Goal: Register for event/course

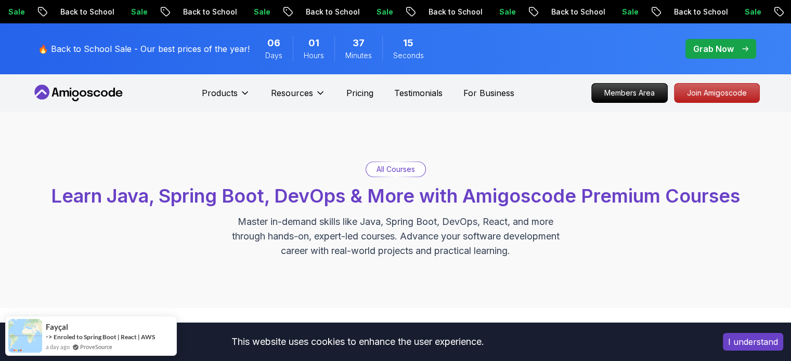
click at [747, 339] on button "I understand" at bounding box center [752, 342] width 60 height 18
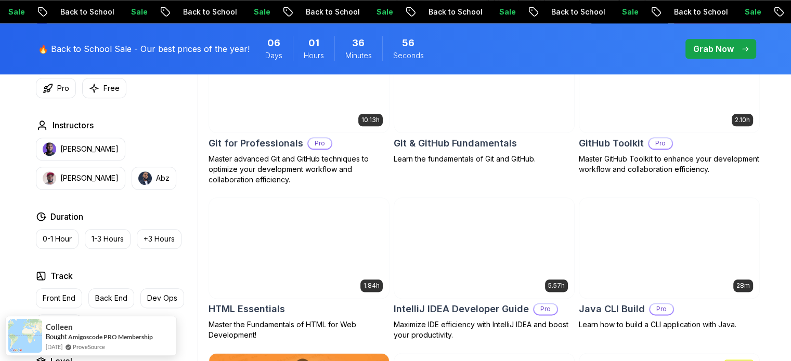
scroll to position [1195, 0]
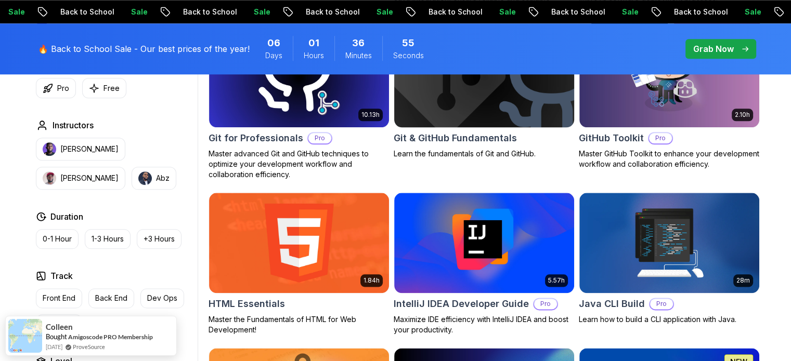
click at [455, 130] on div "Git & GitHub Fundamentals Learn the fundamentals of Git and GitHub." at bounding box center [483, 92] width 181 height 133
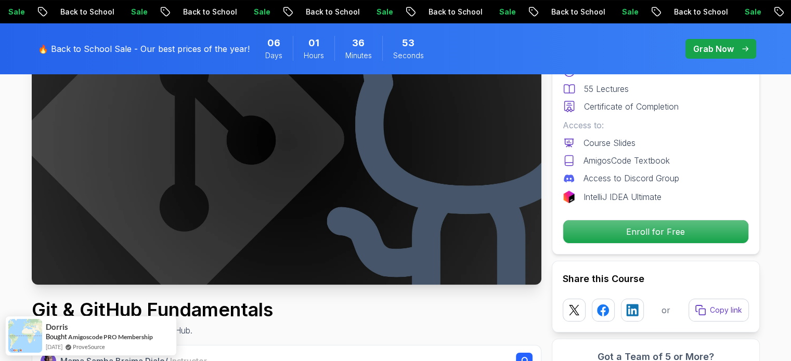
scroll to position [52, 0]
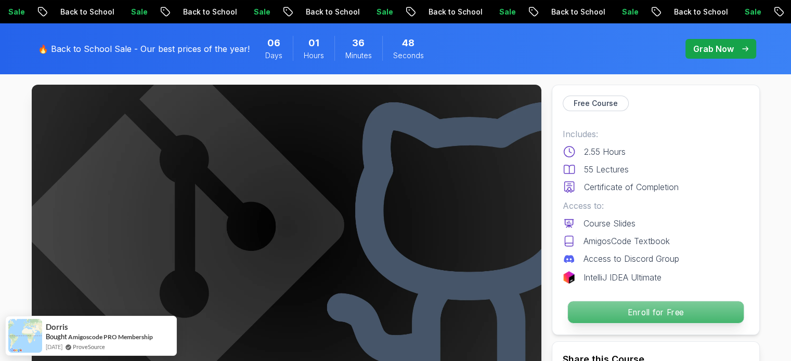
click at [671, 308] on p "Enroll for Free" at bounding box center [655, 312] width 176 height 22
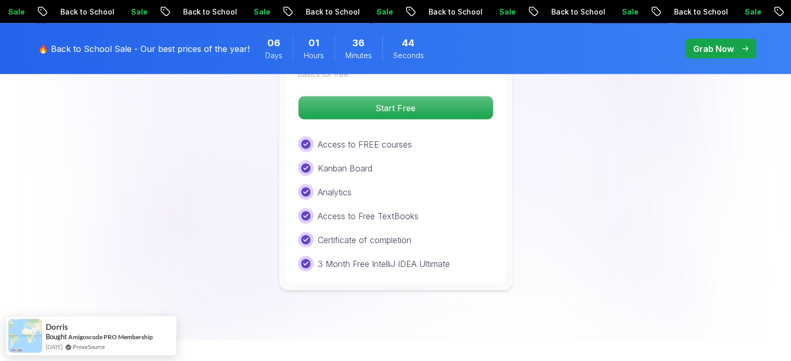
scroll to position [2095, 0]
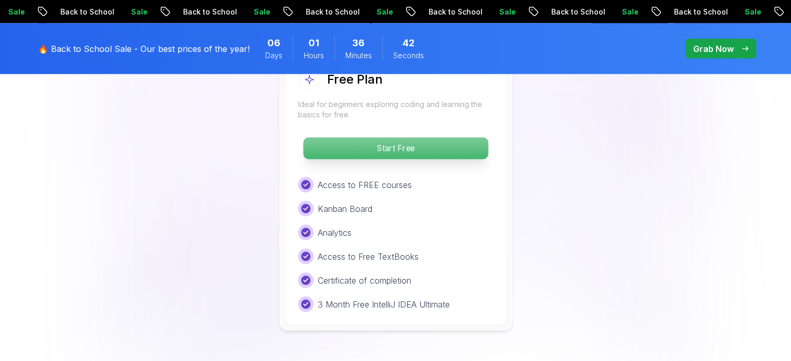
click at [437, 154] on p "Start Free" at bounding box center [395, 149] width 185 height 22
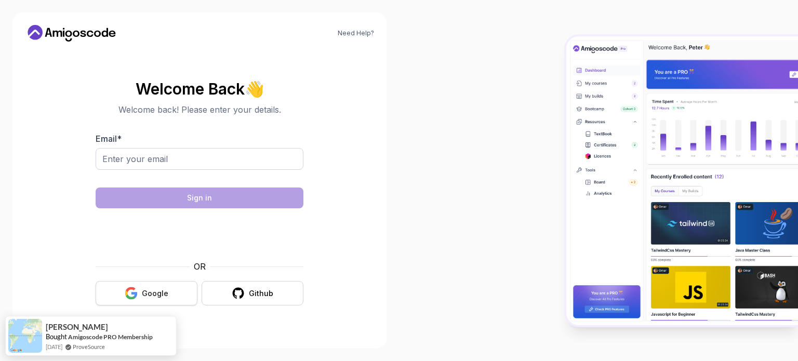
click at [150, 290] on div "Google" at bounding box center [155, 293] width 27 height 10
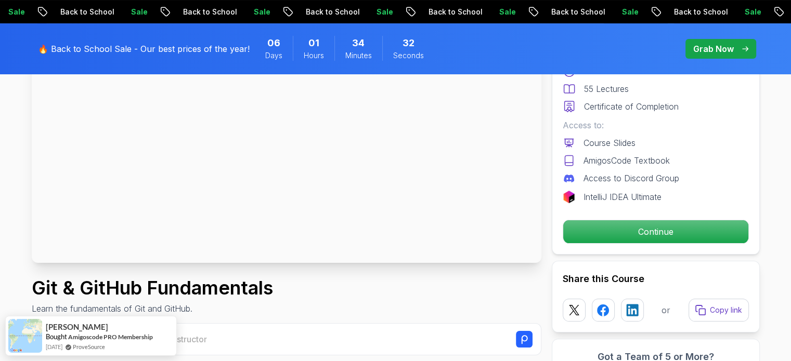
scroll to position [156, 0]
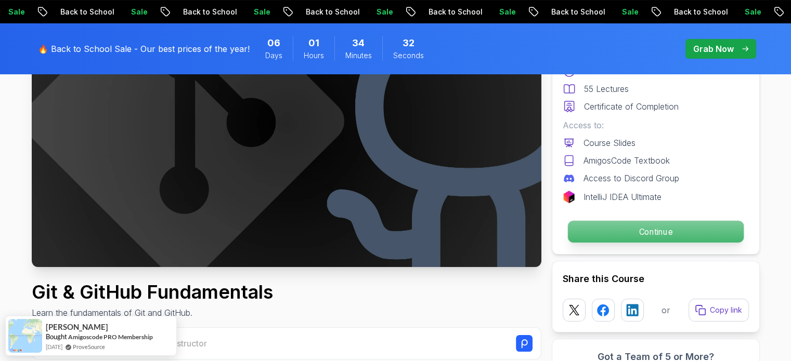
click at [594, 241] on p "Continue" at bounding box center [655, 232] width 176 height 22
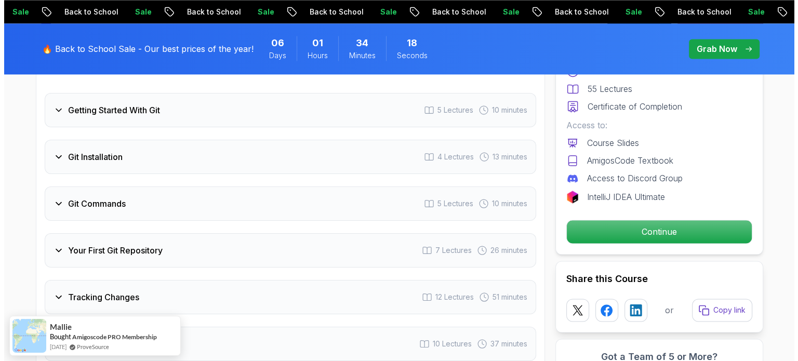
scroll to position [0, 0]
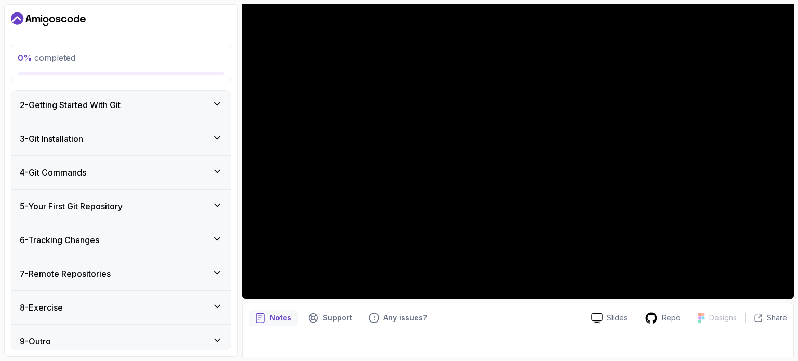
scroll to position [174, 0]
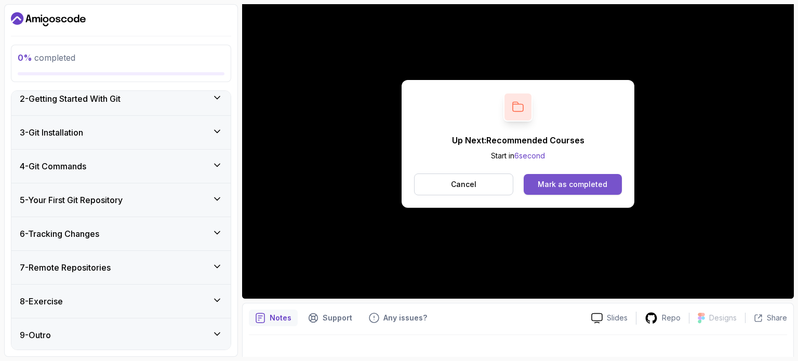
click at [575, 182] on div "Mark as completed" at bounding box center [573, 184] width 70 height 10
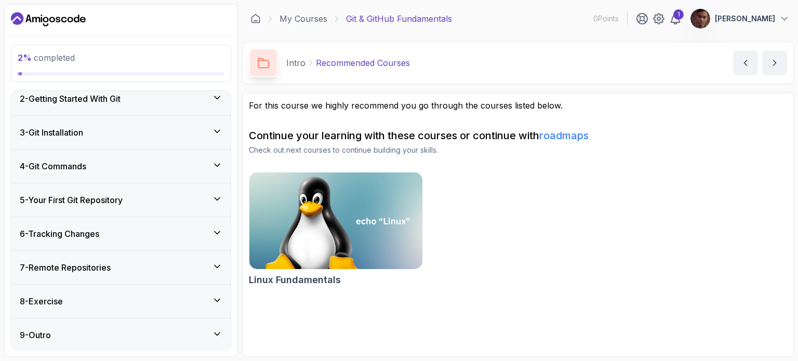
drag, startPoint x: 774, startPoint y: 70, endPoint x: 773, endPoint y: 82, distance: 12.0
click at [774, 70] on button "next content" at bounding box center [774, 62] width 25 height 25
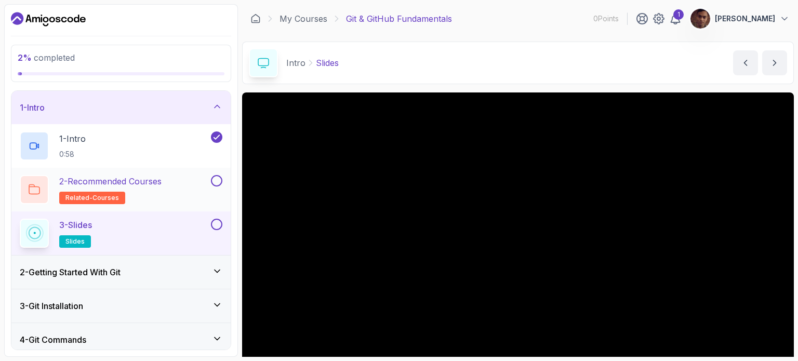
click at [215, 177] on button at bounding box center [216, 180] width 11 height 11
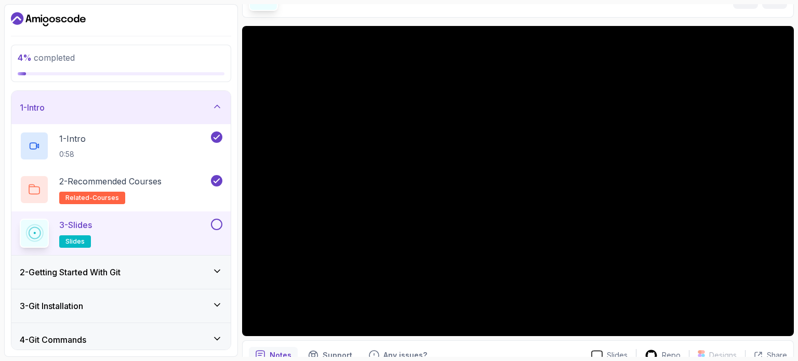
scroll to position [52, 0]
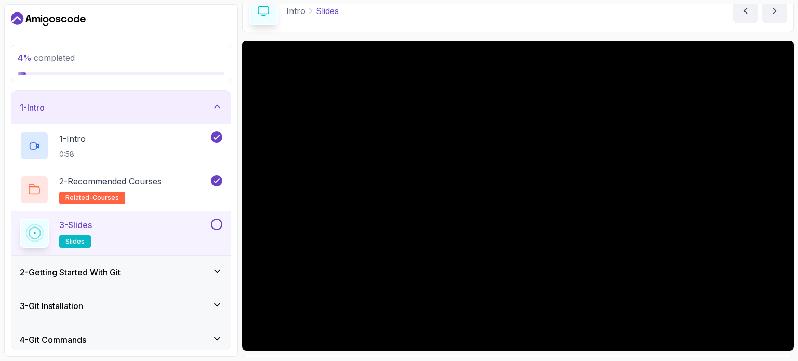
click at [218, 232] on button "3 - Slides slides" at bounding box center [121, 233] width 203 height 29
click at [215, 225] on button at bounding box center [216, 224] width 11 height 11
click at [782, 19] on button "next content" at bounding box center [774, 10] width 25 height 25
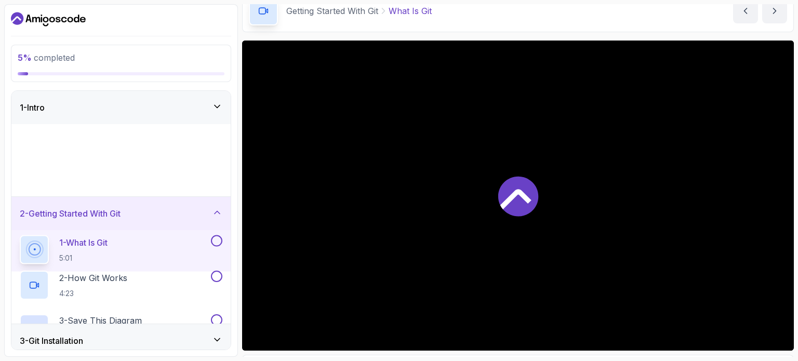
scroll to position [52, 0]
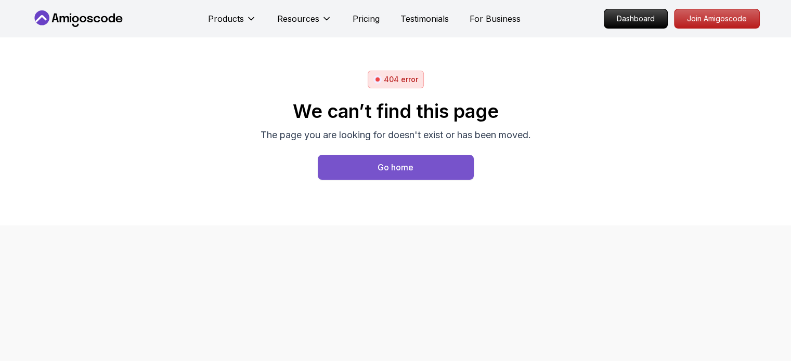
click at [371, 162] on button "Go home" at bounding box center [396, 167] width 156 height 25
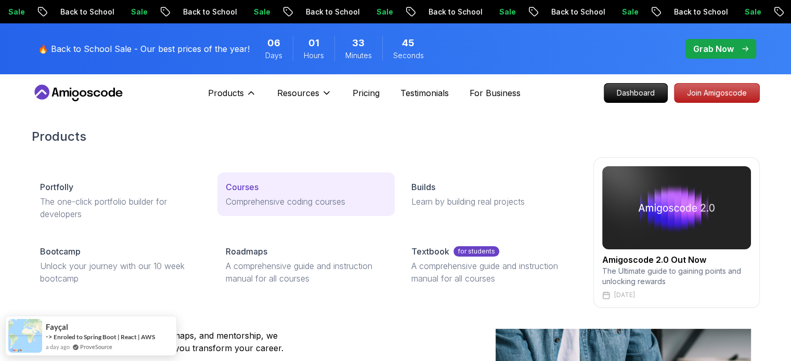
click at [251, 190] on p "Courses" at bounding box center [242, 187] width 33 height 12
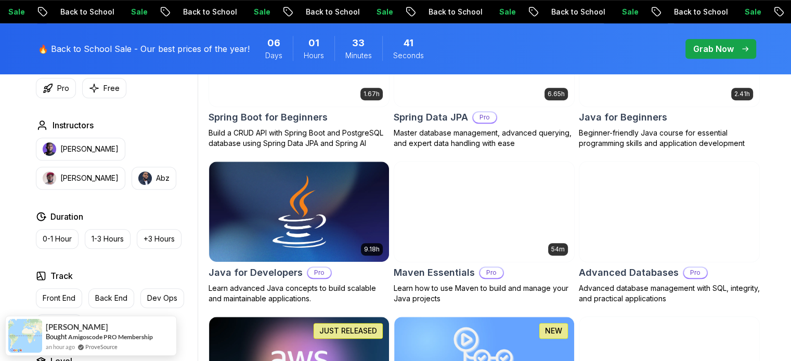
scroll to position [572, 0]
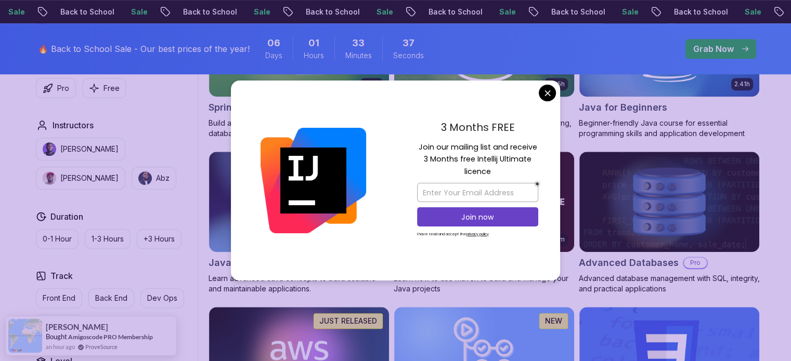
drag, startPoint x: 548, startPoint y: 95, endPoint x: 557, endPoint y: 94, distance: 9.5
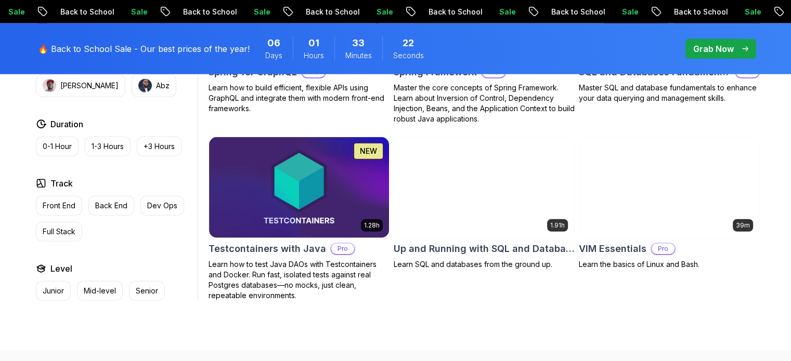
scroll to position [2755, 0]
